Goal: Communication & Community: Answer question/provide support

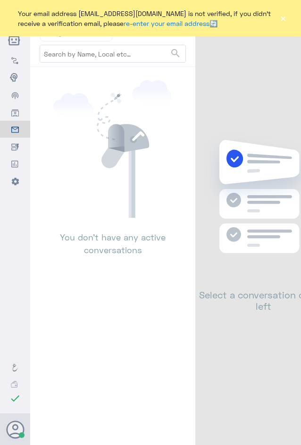
click at [283, 17] on button "×" at bounding box center [282, 18] width 7 height 9
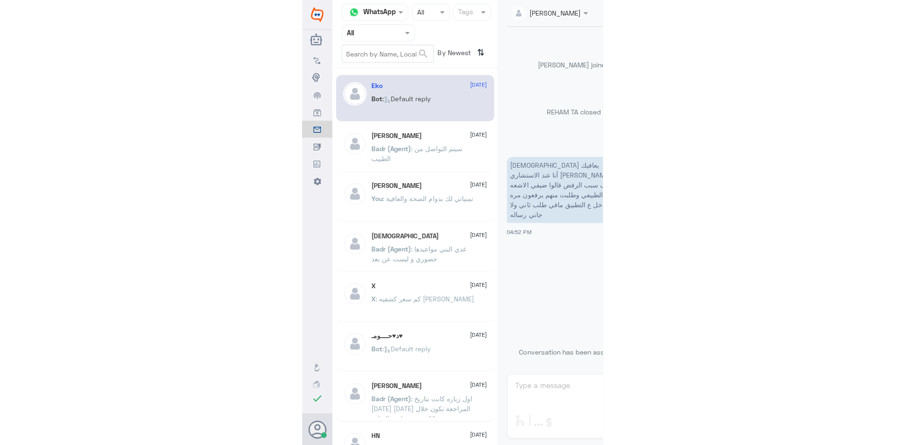
scroll to position [900, 0]
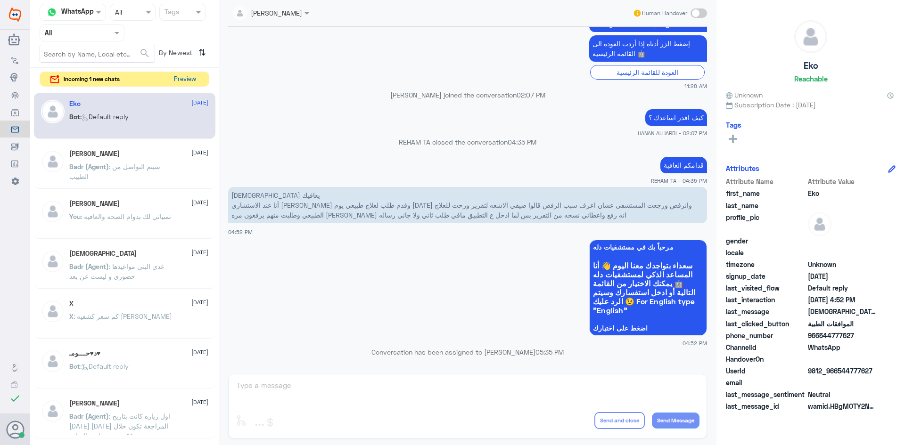
click at [185, 78] on button "Preview" at bounding box center [184, 79] width 29 height 15
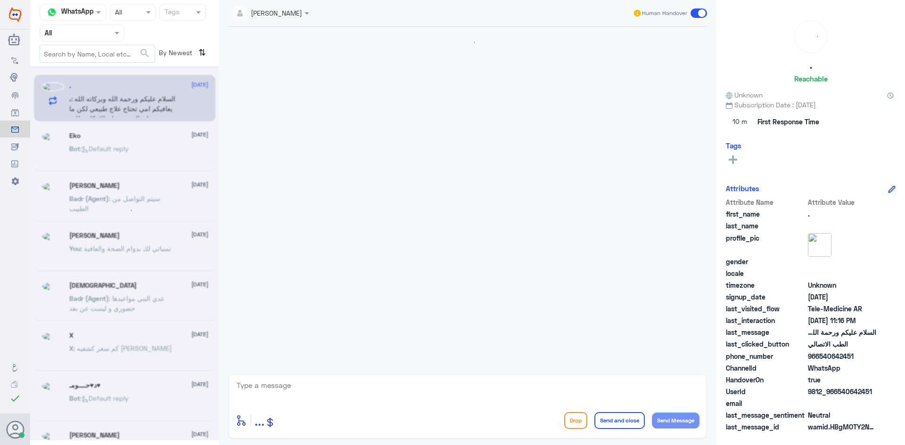
scroll to position [496, 0]
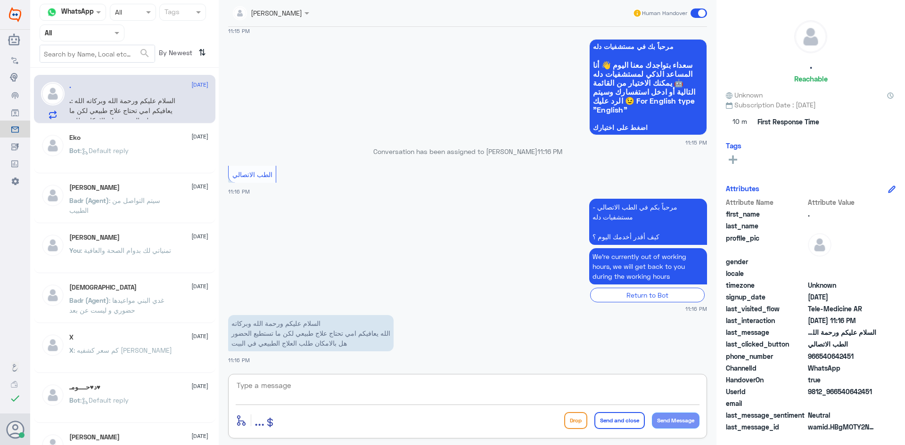
click at [300, 390] on textarea at bounding box center [468, 390] width 464 height 23
paste textarea "مرحبا معك عبدالكريم من الطب الاتصالي"
type textarea "مرحبا معك عبدالكريم من الطب الاتصالي"
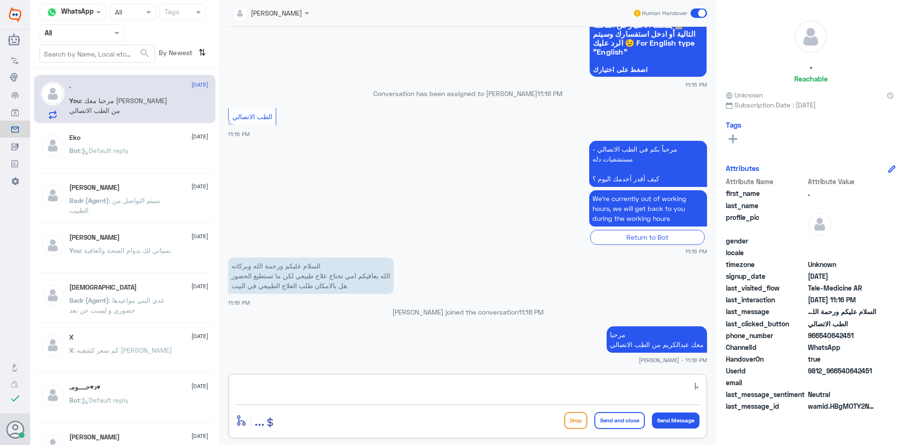
type textarea "ب"
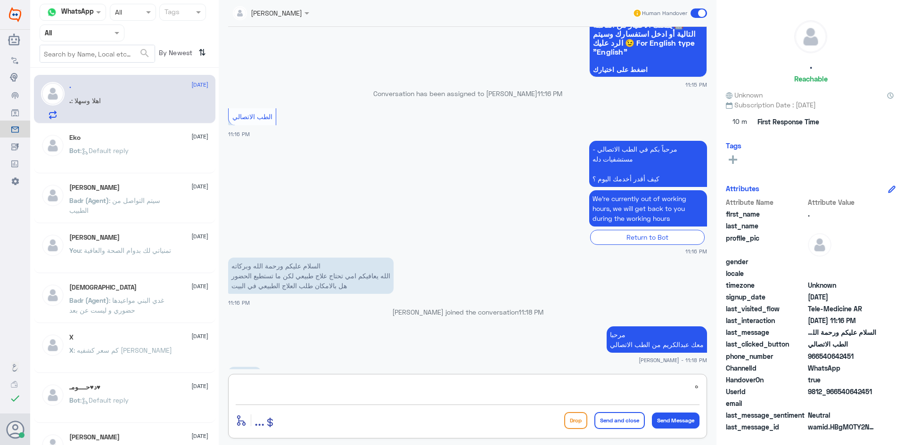
scroll to position [568, 0]
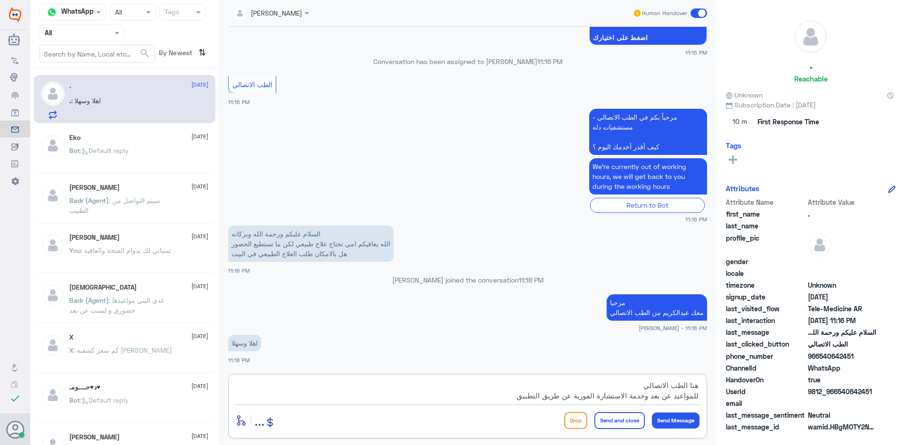
type textarea "هنا الطب الاتصالي للمواعيد عن بعد وخدمة الاستشارة الفورية عن طريق التطبيق"
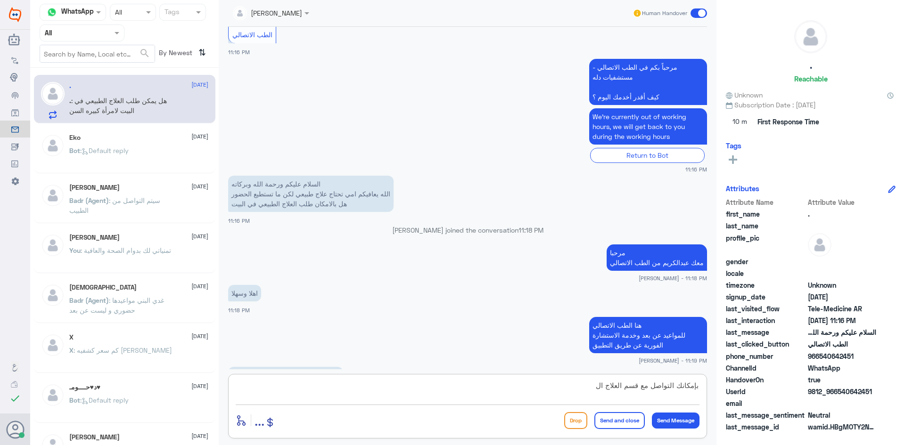
scroll to position [660, 0]
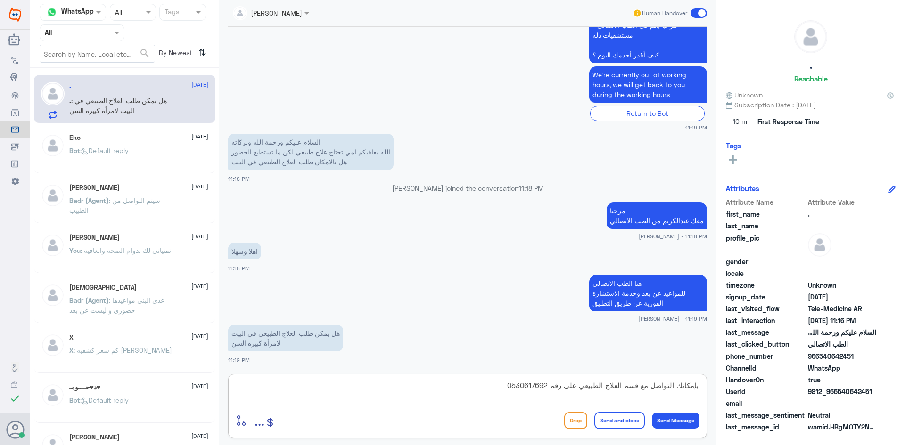
type textarea "بإمكانك التواصل مع قسم العلاج الطبيعي على رقم 0530617692"
click at [300, 418] on button "Send and close" at bounding box center [619, 420] width 50 height 17
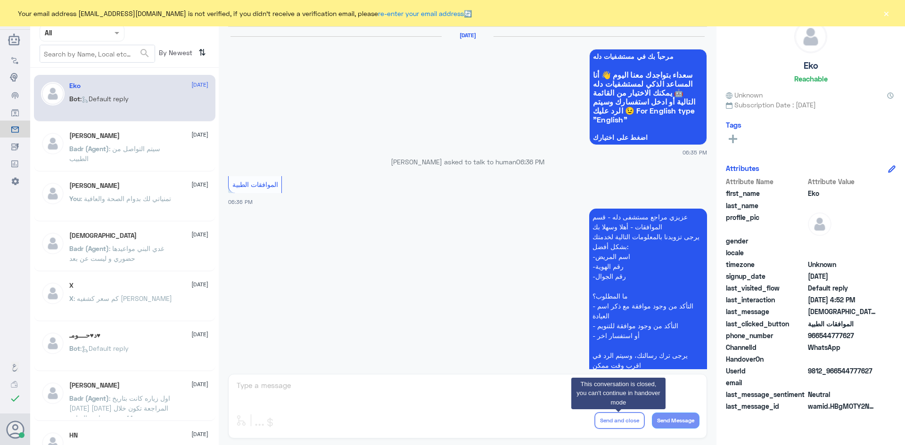
scroll to position [900, 0]
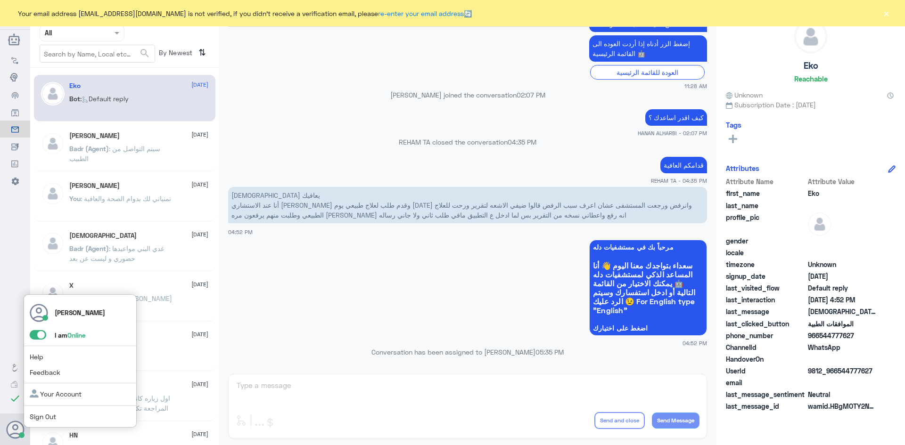
click at [34, 332] on span at bounding box center [38, 334] width 16 height 9
click at [0, 0] on input "checkbox" at bounding box center [0, 0] width 0 height 0
